Goal: Task Accomplishment & Management: Manage account settings

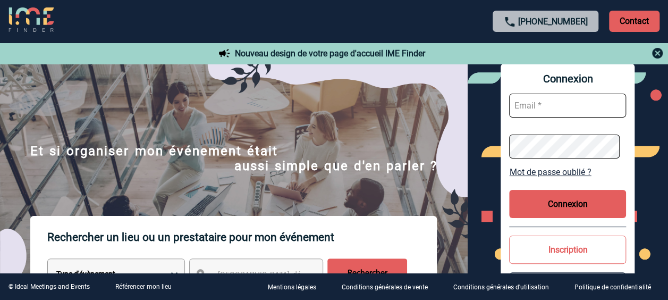
type input "isabelle.ottaviani@abeille-assurances.fr"
click at [584, 205] on button "Connexion" at bounding box center [567, 204] width 117 height 28
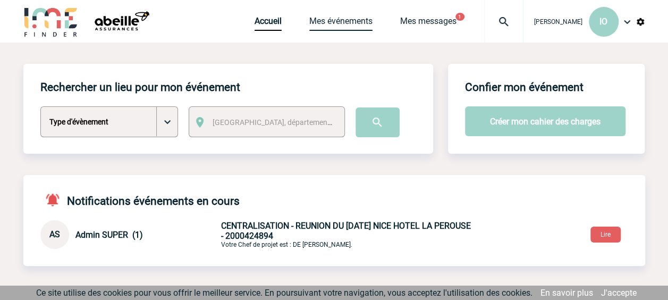
click at [326, 20] on link "Mes événements" at bounding box center [340, 23] width 63 height 15
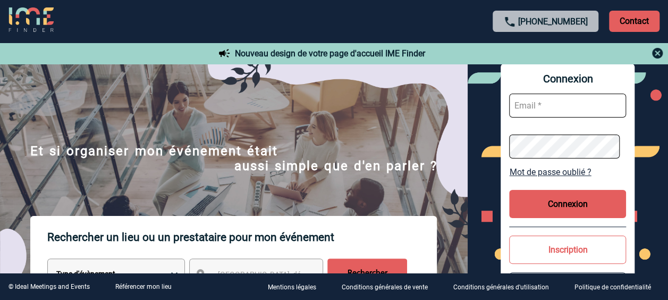
type input "isabelle.ottaviani@abeille-assurances.fr"
click at [577, 202] on button "Connexion" at bounding box center [567, 204] width 117 height 28
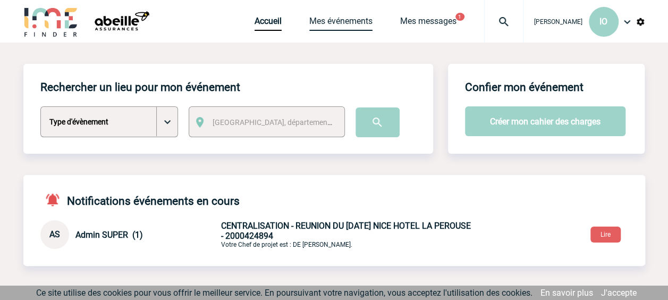
click at [342, 19] on link "Mes événements" at bounding box center [340, 23] width 63 height 15
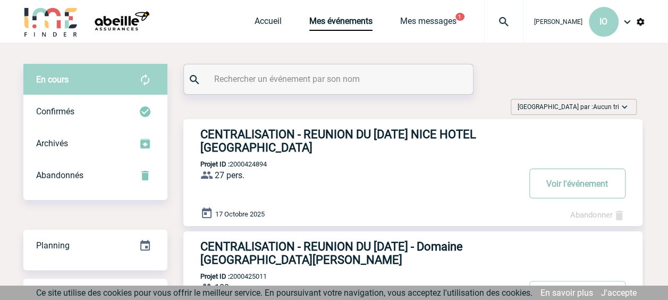
click at [576, 182] on button "Voir l'événement" at bounding box center [578, 184] width 96 height 30
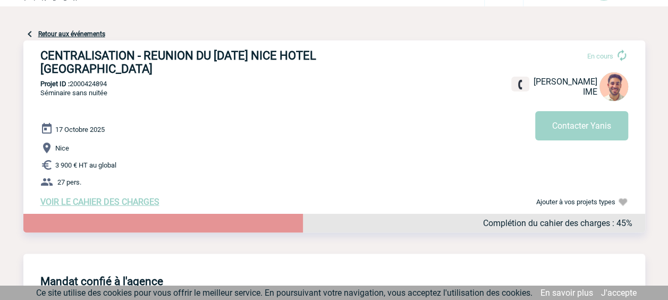
scroll to position [53, 0]
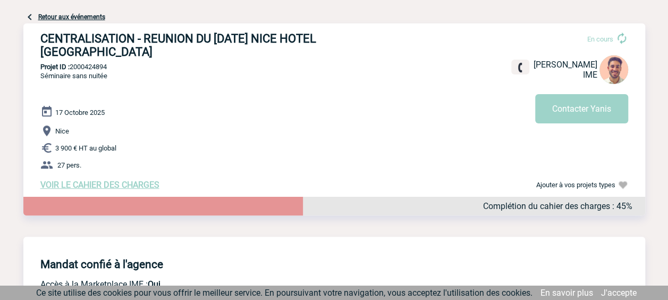
click at [131, 187] on span "VOIR LE CAHIER DES CHARGES" at bounding box center [99, 185] width 119 height 10
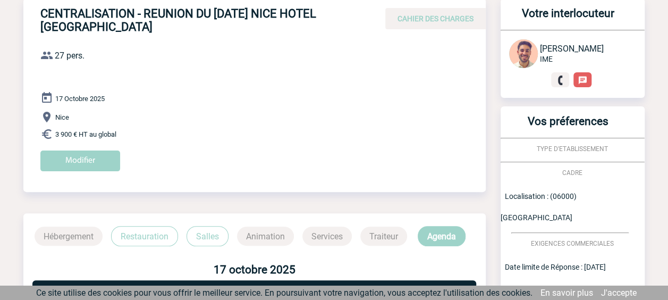
scroll to position [33, 0]
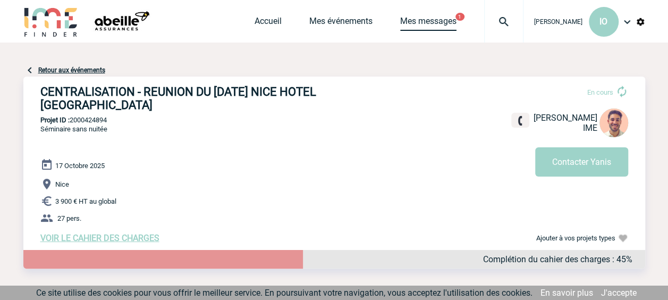
click at [431, 17] on link "Mes messages" at bounding box center [428, 23] width 56 height 15
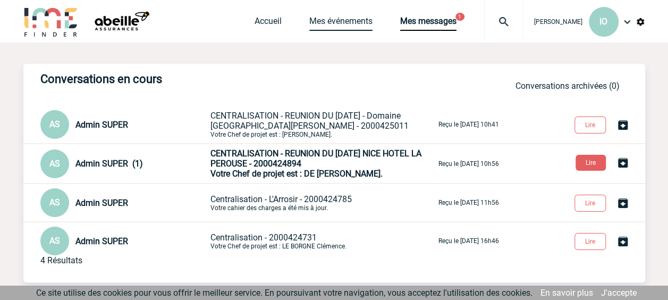
click at [329, 22] on link "Mes événements" at bounding box center [340, 23] width 63 height 15
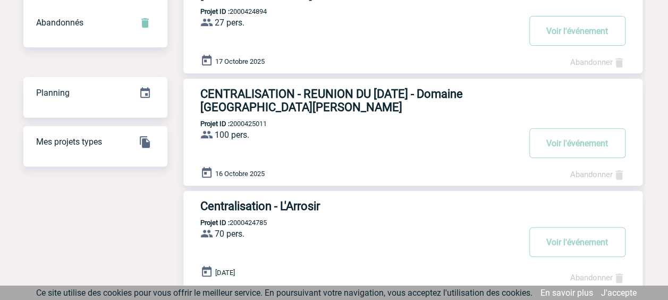
scroll to position [206, 0]
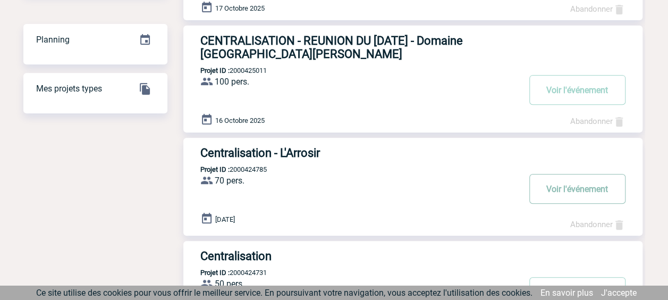
click at [597, 190] on button "Voir l'événement" at bounding box center [578, 189] width 96 height 30
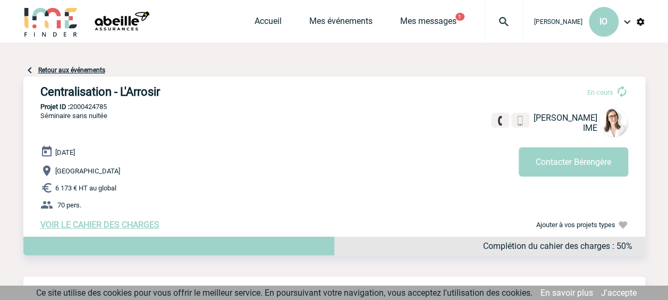
click at [97, 226] on span "VOIR LE CAHIER DES CHARGES" at bounding box center [99, 225] width 119 height 10
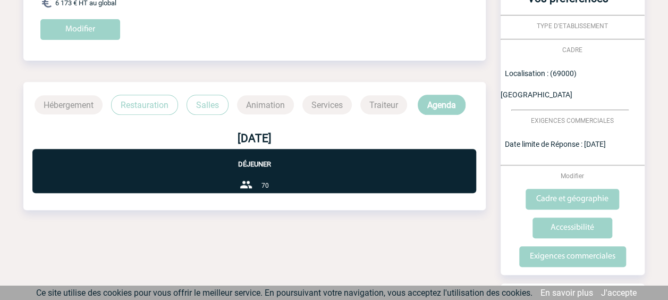
scroll to position [213, 0]
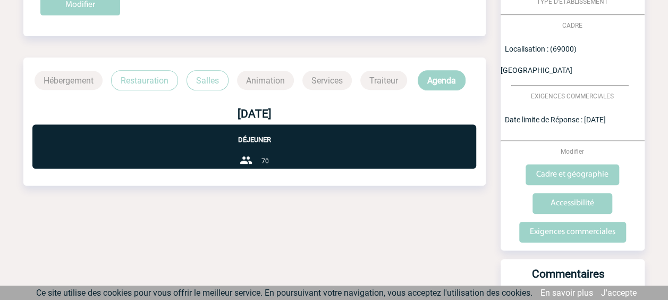
click at [137, 78] on p "Restauration" at bounding box center [144, 80] width 67 height 20
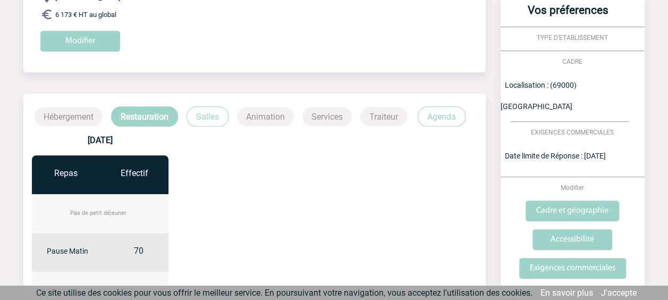
scroll to position [154, 0]
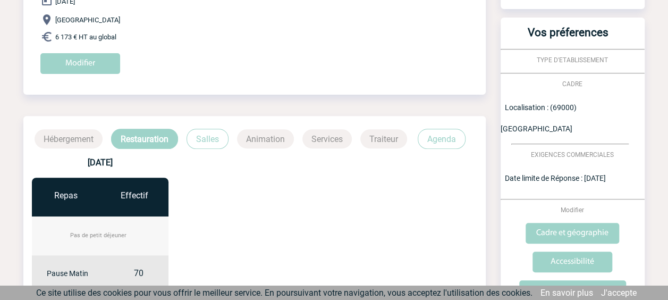
click at [208, 136] on p "Salles" at bounding box center [208, 139] width 42 height 20
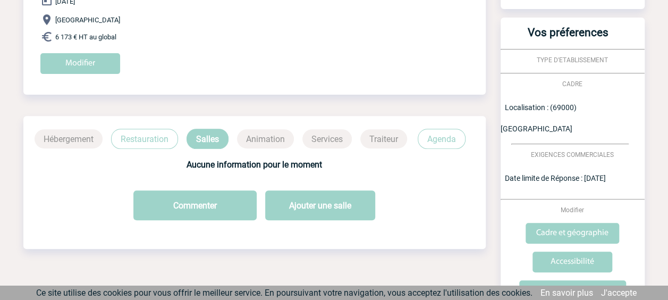
click at [445, 138] on p "Agenda" at bounding box center [442, 139] width 48 height 20
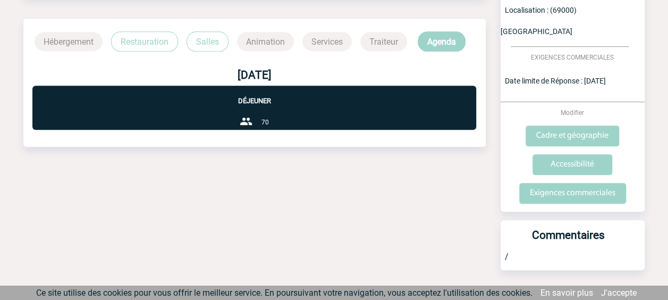
scroll to position [0, 0]
